Goal: Entertainment & Leisure: Consume media (video, audio)

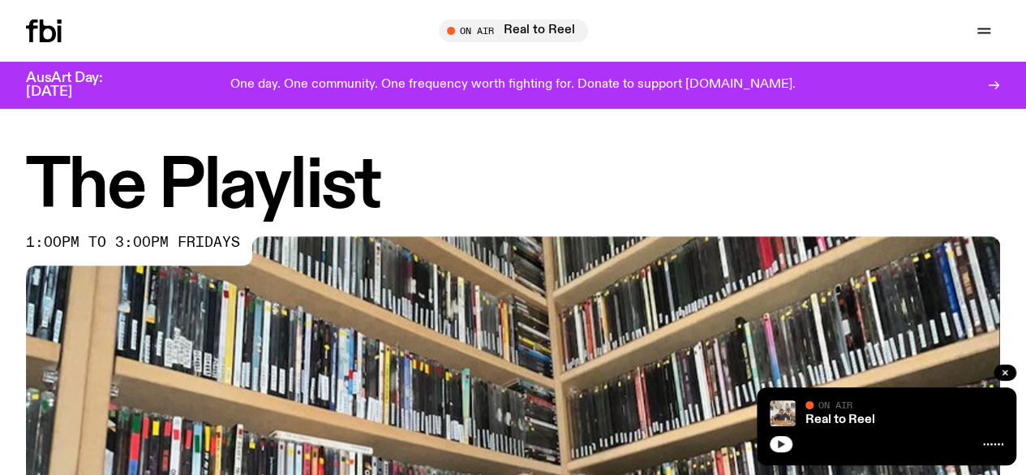
click at [784, 443] on icon "button" at bounding box center [781, 444] width 10 height 10
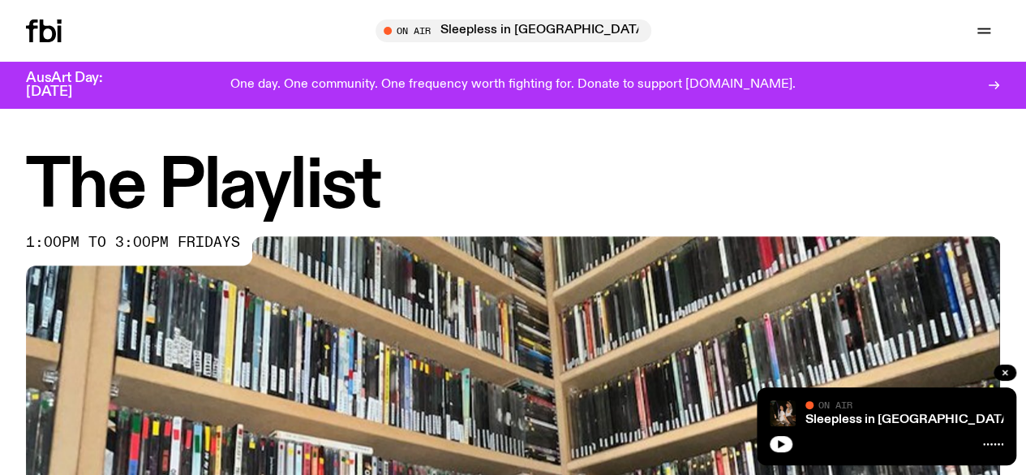
click at [793, 440] on div at bounding box center [887, 441] width 234 height 19
click at [780, 449] on button "button" at bounding box center [781, 444] width 23 height 16
